Goal: Find contact information: Find contact information

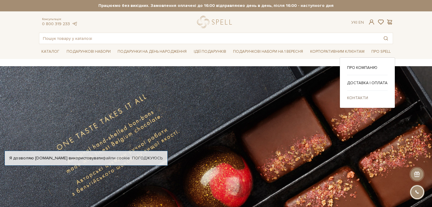
click at [356, 96] on link "Контакти" at bounding box center [367, 97] width 40 height 5
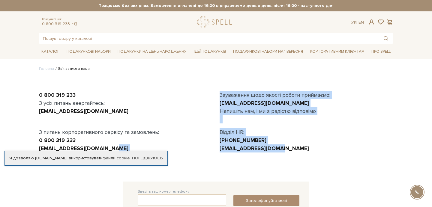
drag, startPoint x: 212, startPoint y: 150, endPoint x: 283, endPoint y: 150, distance: 70.8
click at [283, 150] on div "0 800 319 233 З усіх питань звертайтесь: [EMAIL_ADDRESS][DOMAIN_NAME] З питань …" at bounding box center [215, 126] width 361 height 98
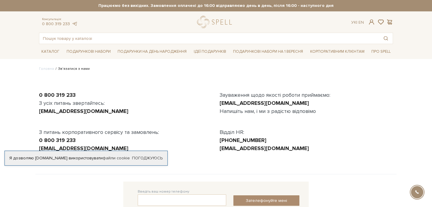
click at [285, 151] on div "[EMAIL_ADDRESS][DOMAIN_NAME]" at bounding box center [306, 149] width 173 height 8
drag, startPoint x: 284, startPoint y: 148, endPoint x: 218, endPoint y: 150, distance: 66.0
click at [218, 150] on div "Зауваження щодо якості роботи приймаємо: [EMAIL_ADDRESS][DOMAIN_NAME] Напишіть …" at bounding box center [306, 121] width 181 height 61
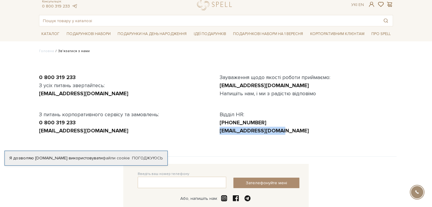
scroll to position [22, 0]
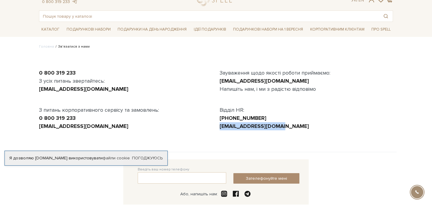
copy link "[EMAIL_ADDRESS][DOMAIN_NAME]"
click at [384, 3] on div "Консультація: 0 800 319 233 Ук | En |" at bounding box center [215, 0] width 361 height 12
